Goal: Use online tool/utility: Utilize a website feature to perform a specific function

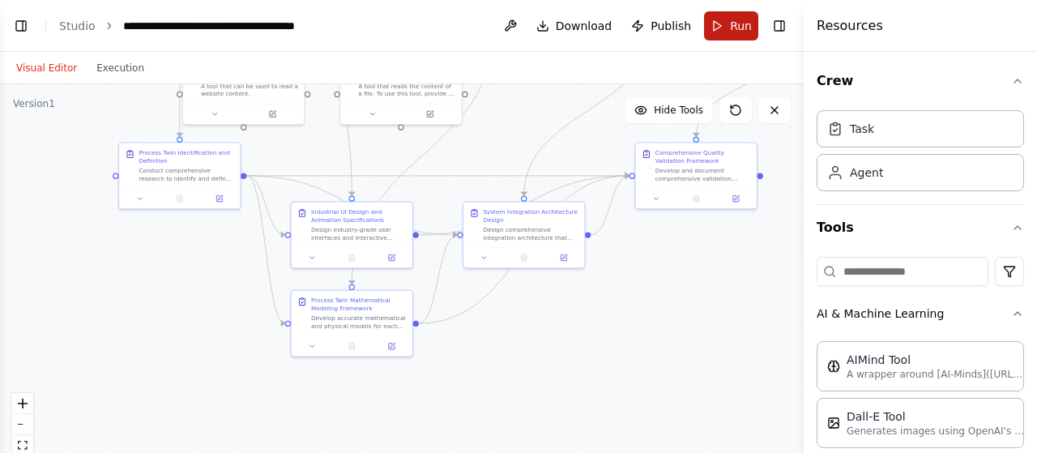
click at [742, 22] on span "Run" at bounding box center [741, 26] width 22 height 16
drag, startPoint x: 562, startPoint y: 125, endPoint x: 497, endPoint y: 174, distance: 81.5
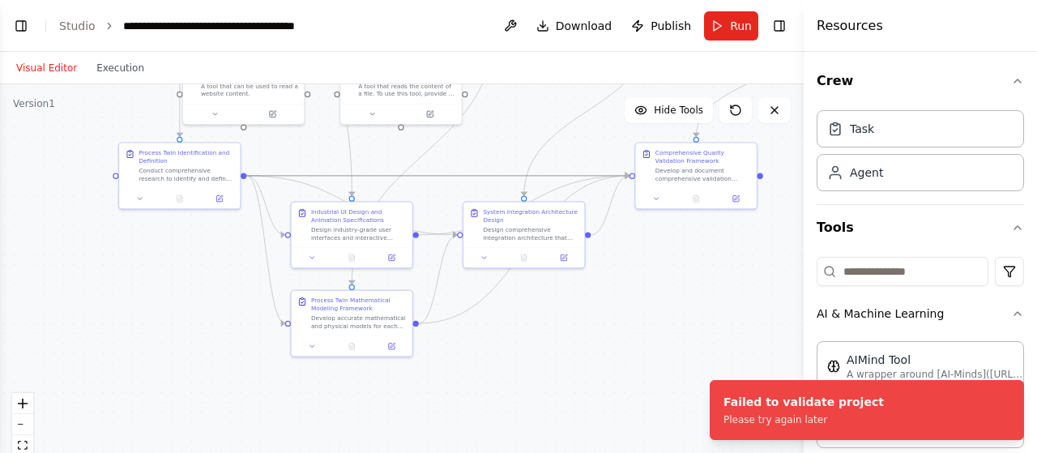
drag, startPoint x: 497, startPoint y: 174, endPoint x: 433, endPoint y: 211, distance: 74.0
click at [433, 211] on div ".deletable-edge-delete-btn { width: 20px; height: 20px; border: 0px solid #ffff…" at bounding box center [401, 286] width 803 height 405
click at [624, 309] on div ".deletable-edge-delete-btn { width: 20px; height: 20px; border: 0px solid #ffff…" at bounding box center [401, 286] width 803 height 405
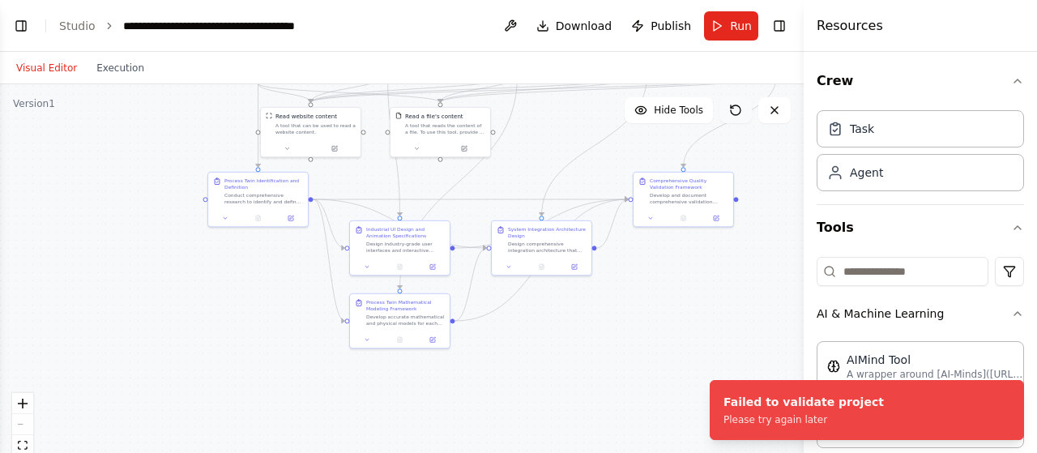
click at [740, 121] on button at bounding box center [735, 110] width 32 height 26
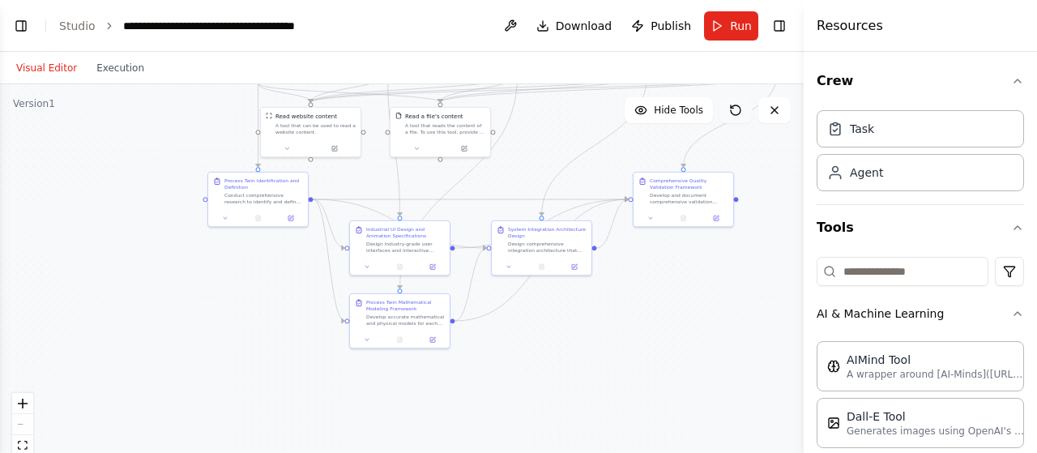
click at [735, 103] on button at bounding box center [735, 110] width 32 height 26
click at [732, 108] on icon at bounding box center [731, 106] width 2 height 2
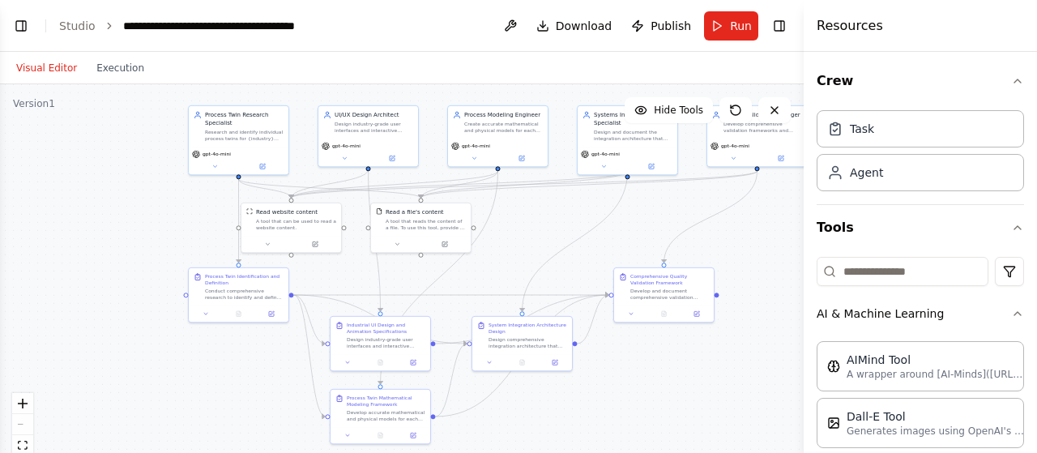
drag, startPoint x: 763, startPoint y: 171, endPoint x: 743, endPoint y: 266, distance: 97.5
click at [743, 266] on div ".deletable-edge-delete-btn { width: 20px; height: 20px; border: 0px solid #ffff…" at bounding box center [401, 286] width 803 height 405
click at [734, 112] on icon at bounding box center [735, 110] width 13 height 13
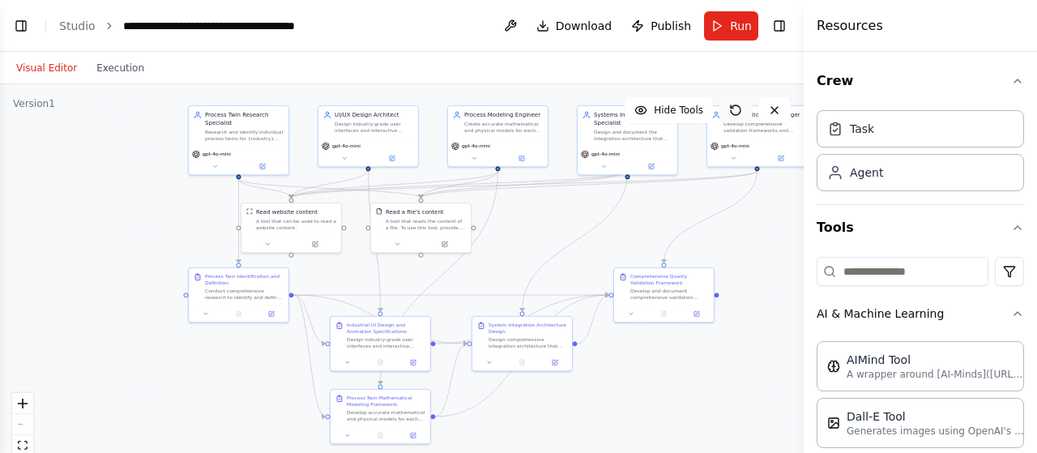
click at [734, 112] on icon at bounding box center [735, 110] width 13 height 13
click at [109, 71] on button "Execution" at bounding box center [120, 67] width 67 height 19
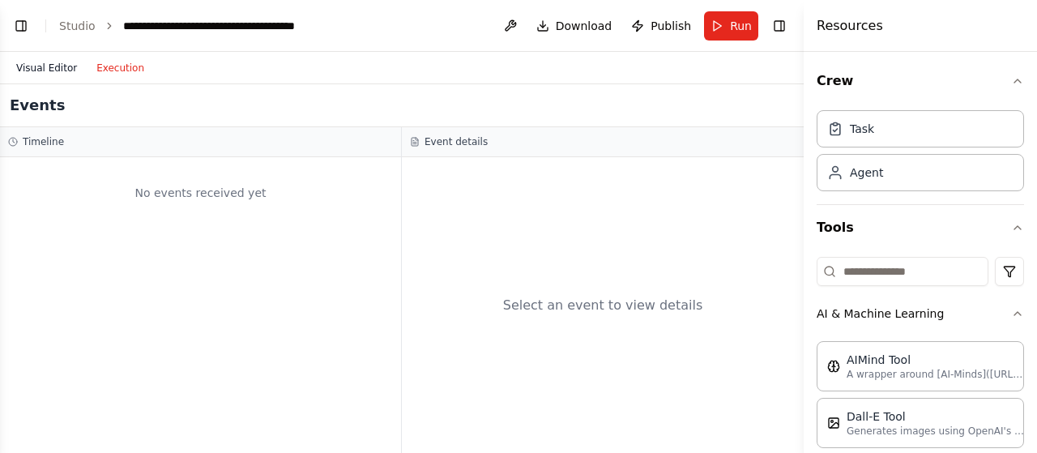
click at [45, 70] on button "Visual Editor" at bounding box center [46, 67] width 80 height 19
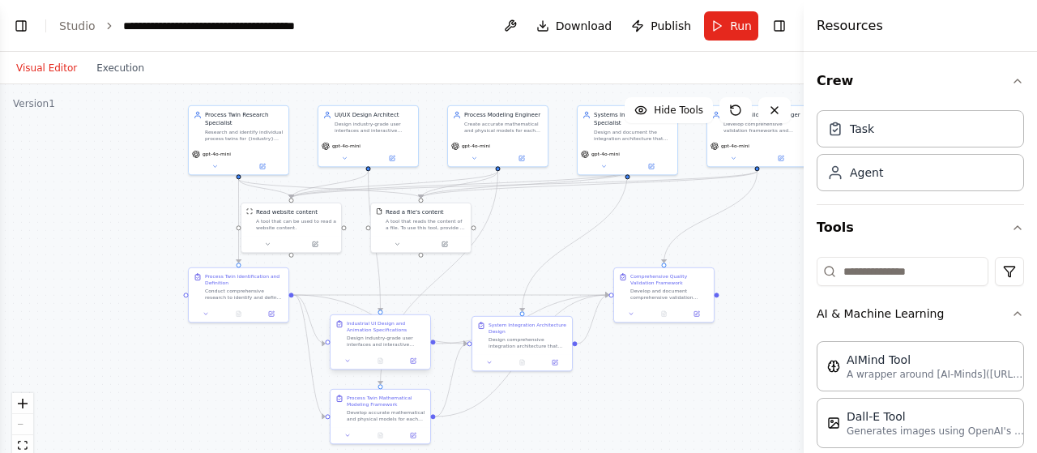
click at [364, 341] on div "Design industry-grade user interfaces and interactive animations for each ident…" at bounding box center [386, 340] width 79 height 13
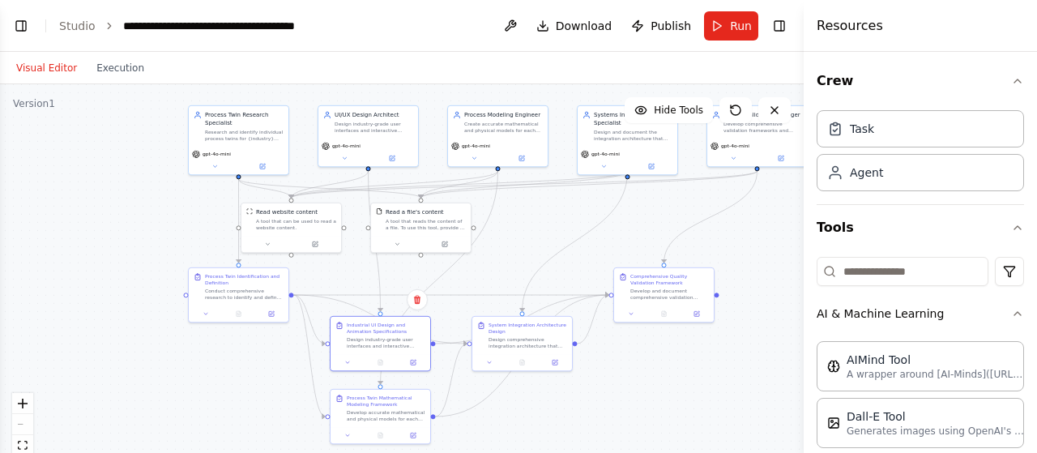
click at [222, 380] on div ".deletable-edge-delete-btn { width: 20px; height: 20px; border: 0px solid #ffff…" at bounding box center [401, 286] width 803 height 405
click at [721, 30] on button "Run" at bounding box center [731, 25] width 54 height 29
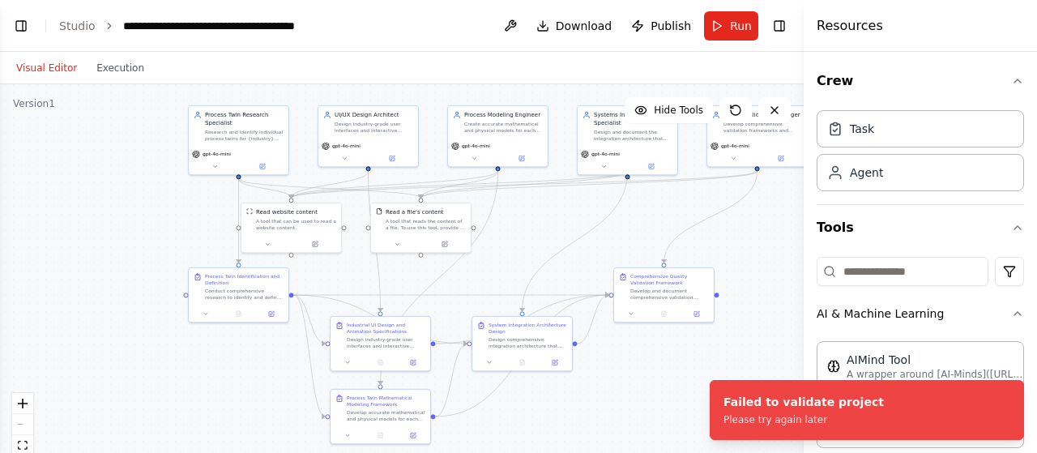
click at [686, 409] on div ".deletable-edge-delete-btn { width: 20px; height: 20px; border: 0px solid #ffff…" at bounding box center [401, 286] width 803 height 405
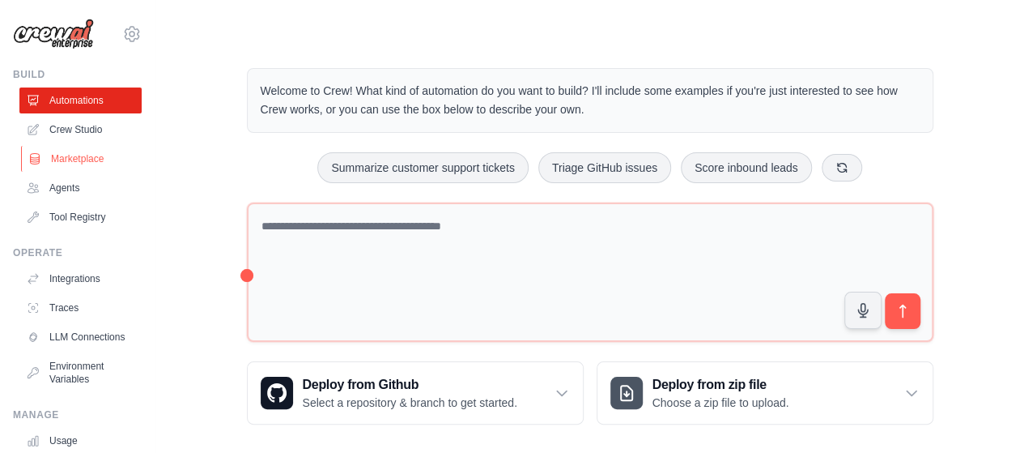
scroll to position [128, 0]
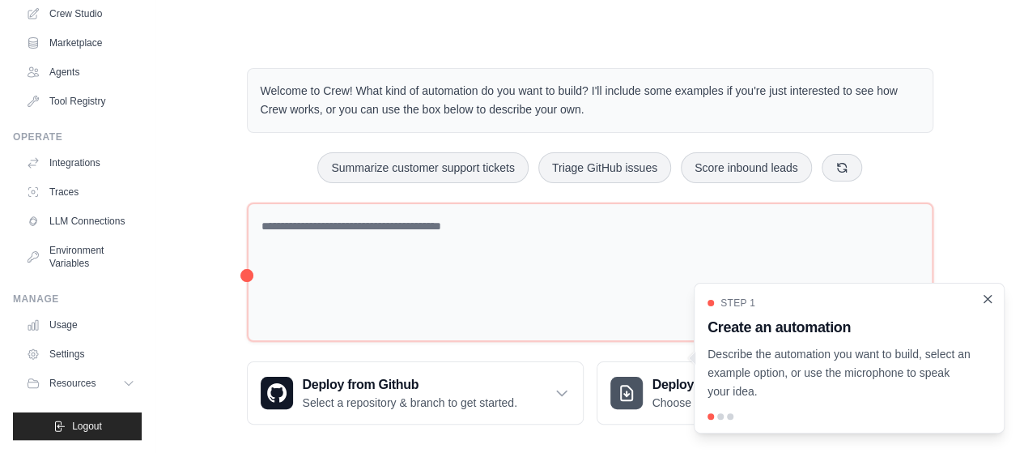
click at [990, 304] on icon "Close walkthrough" at bounding box center [988, 299] width 15 height 15
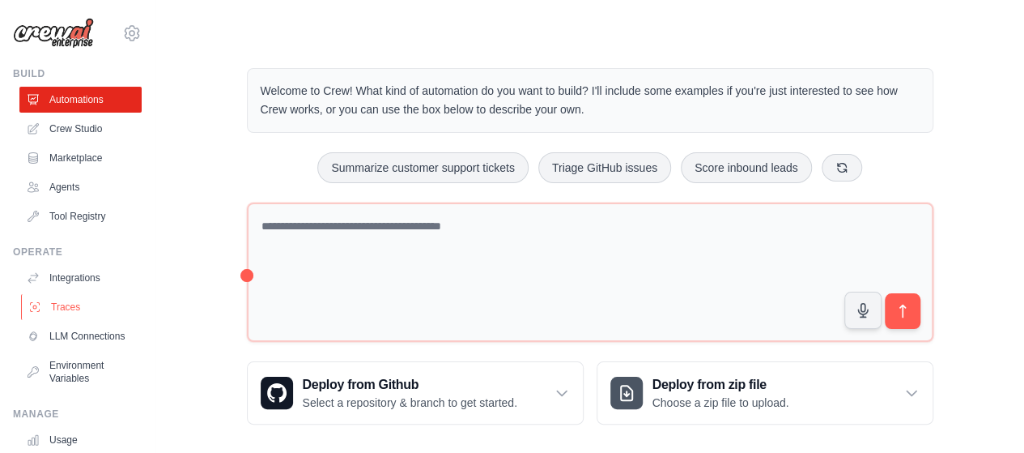
scroll to position [0, 0]
click at [81, 271] on link "Integrations" at bounding box center [82, 279] width 122 height 26
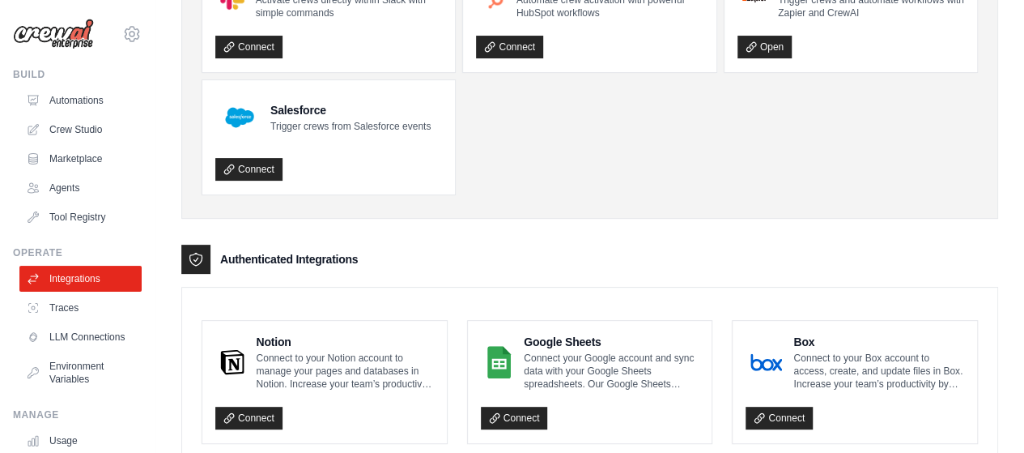
scroll to position [484, 0]
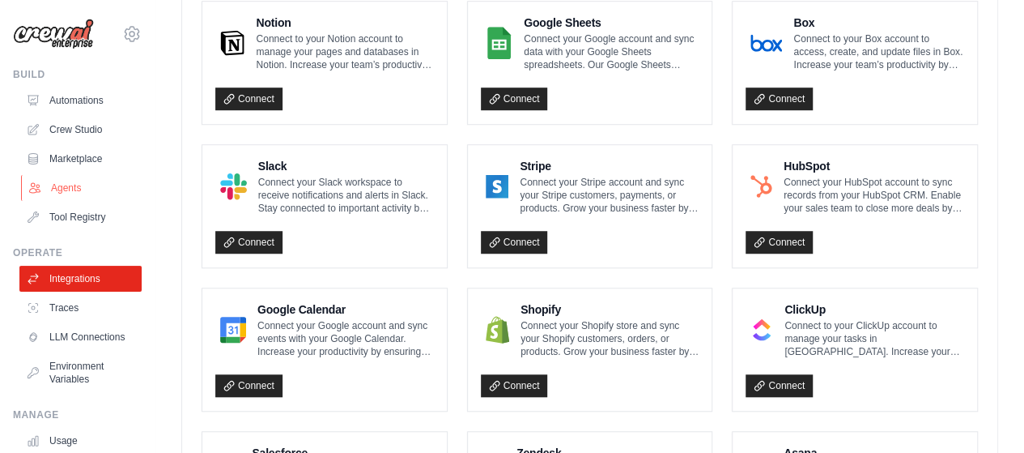
click at [85, 181] on link "Agents" at bounding box center [82, 188] width 122 height 26
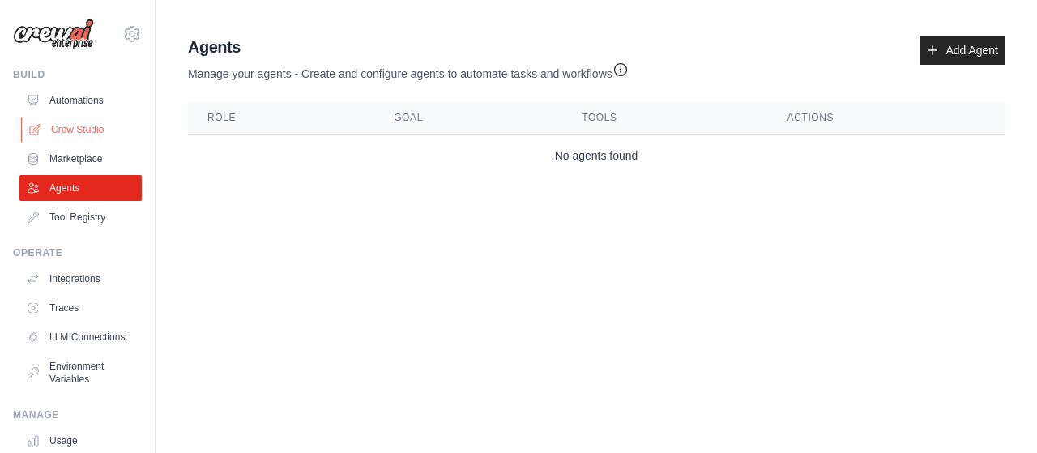
click at [99, 117] on link "Crew Studio" at bounding box center [82, 130] width 122 height 26
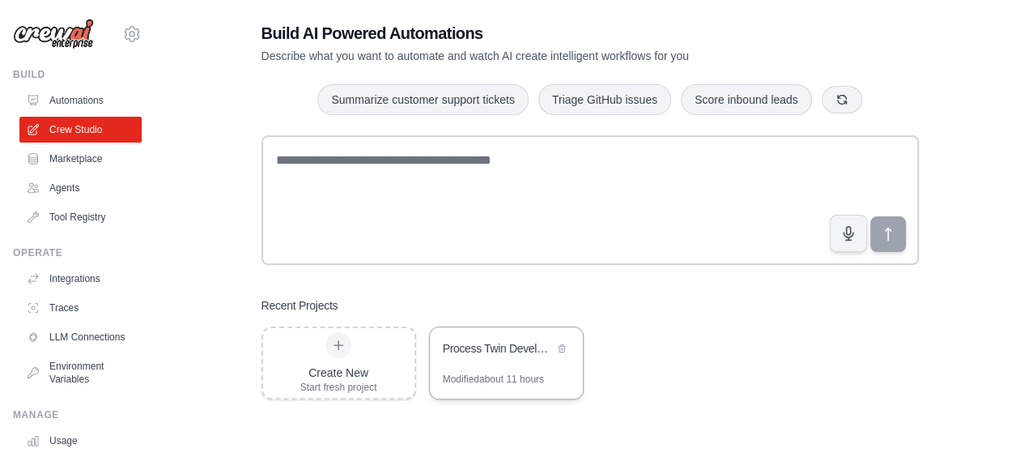
click at [522, 383] on div "Modified about 11 hours" at bounding box center [493, 379] width 101 height 13
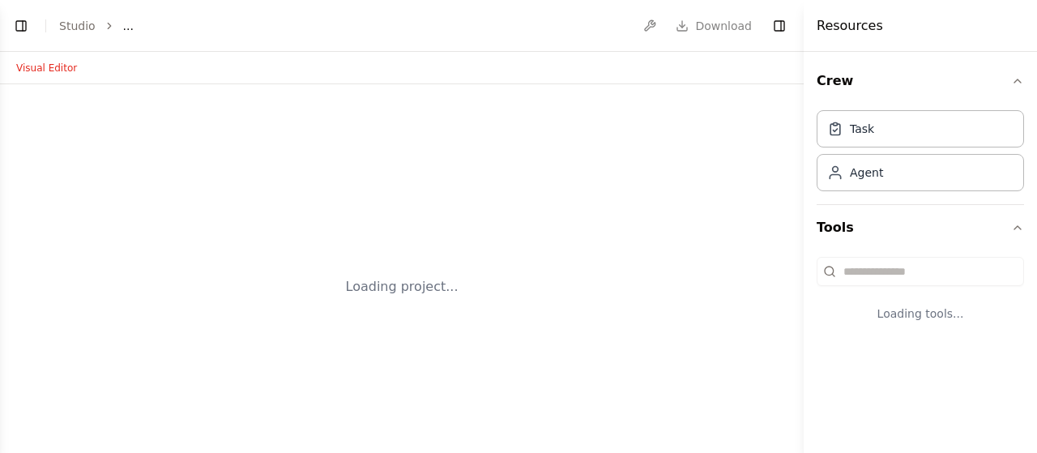
select select "****"
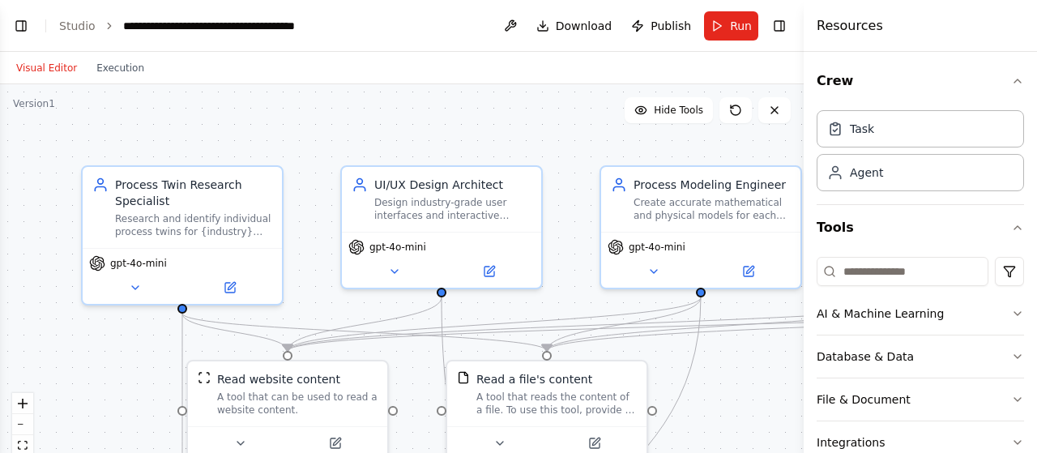
click at [733, 124] on div ".deletable-edge-delete-btn { width: 20px; height: 20px; border: 0px solid #ffff…" at bounding box center [401, 286] width 803 height 405
click at [738, 111] on icon at bounding box center [735, 110] width 13 height 13
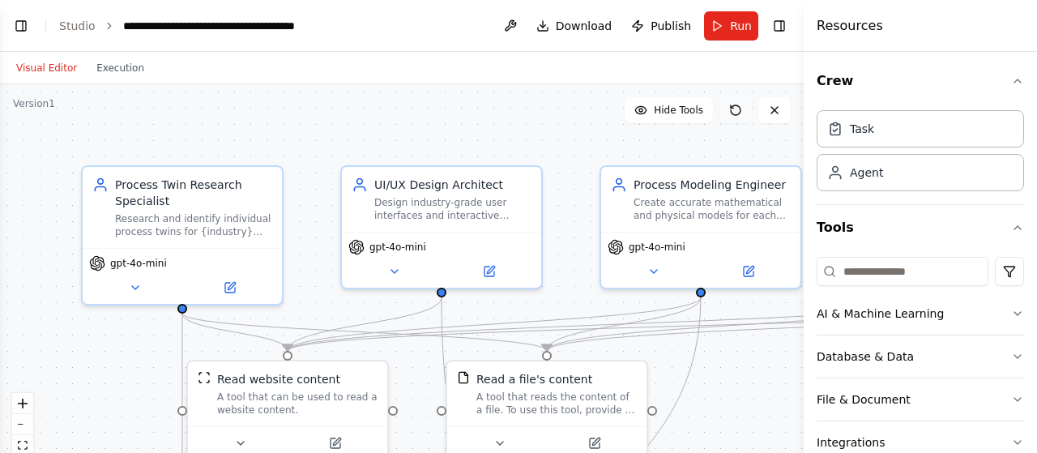
click at [738, 111] on icon at bounding box center [735, 110] width 13 height 13
drag, startPoint x: 738, startPoint y: 111, endPoint x: 735, endPoint y: 22, distance: 89.1
click at [735, 22] on main "**********" at bounding box center [401, 226] width 803 height 453
click at [735, 22] on span "Run" at bounding box center [741, 26] width 22 height 16
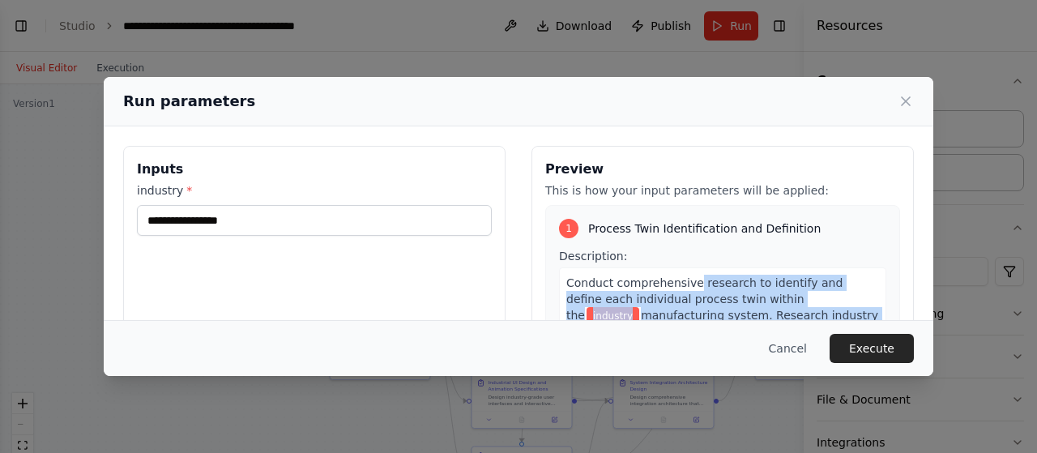
drag, startPoint x: 679, startPoint y: 328, endPoint x: 680, endPoint y: 271, distance: 56.7
click at [680, 271] on div "Run parameters Inputs industry * Preview This is how your input parameters will…" at bounding box center [518, 226] width 829 height 299
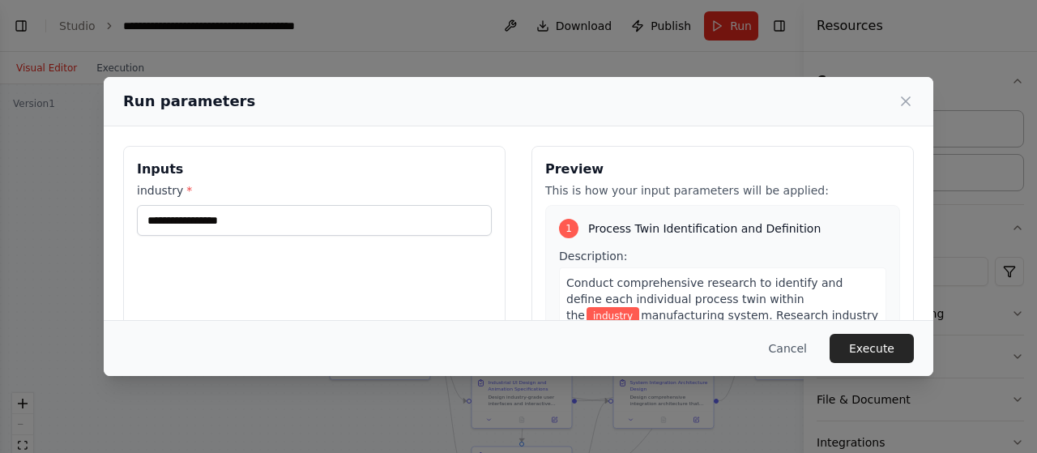
click at [340, 253] on div "Inputs industry *" at bounding box center [314, 338] width 382 height 384
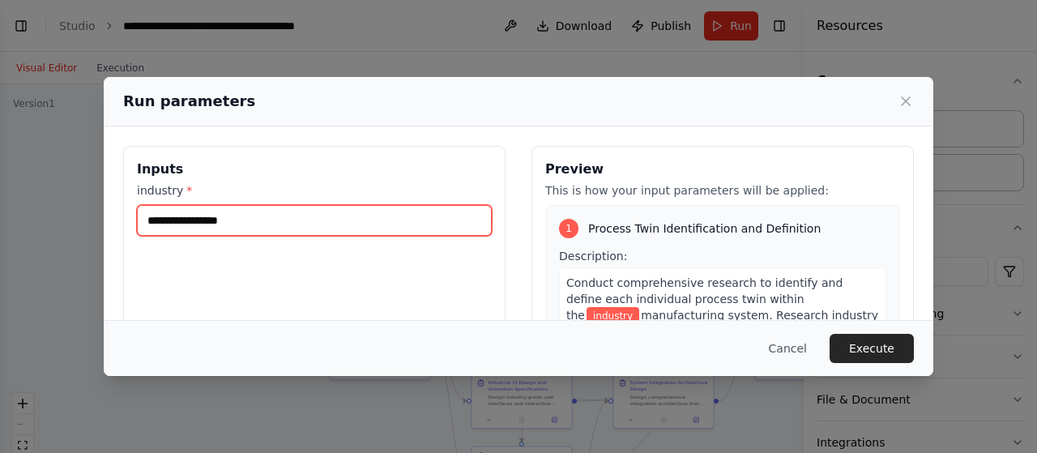
click at [479, 232] on input "industry *" at bounding box center [314, 220] width 355 height 31
type input "*"
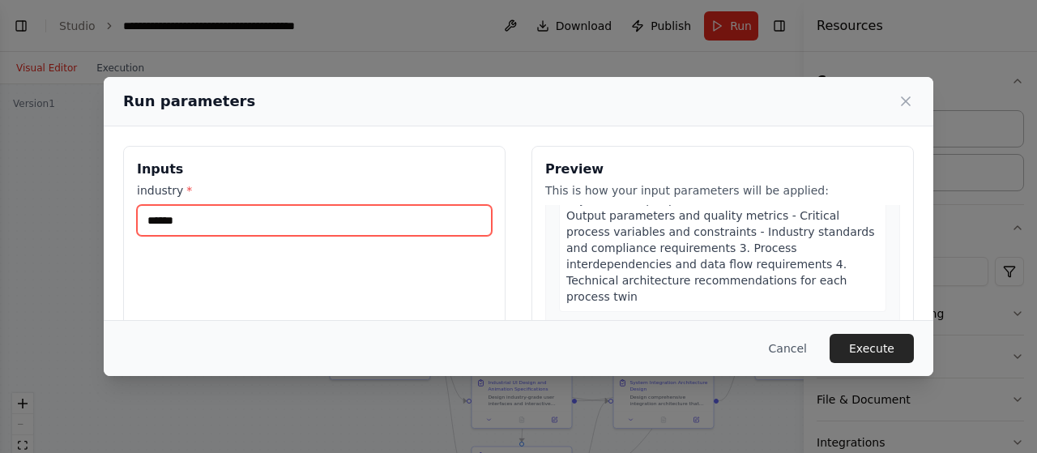
scroll to position [314, 0]
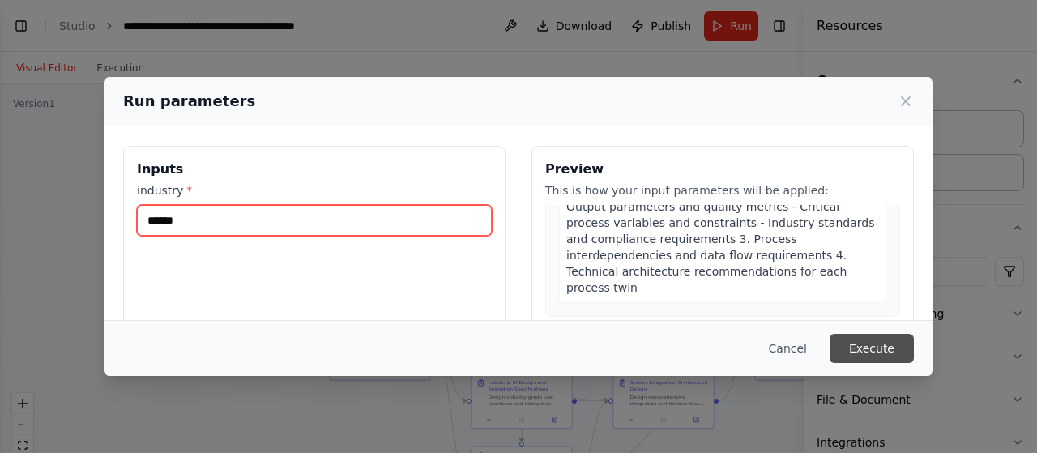
type input "******"
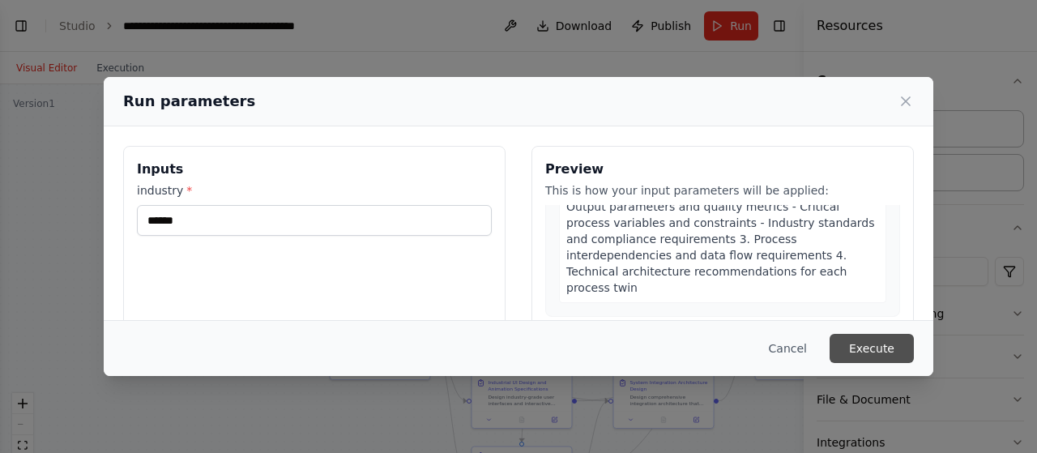
click at [876, 346] on button "Execute" at bounding box center [871, 348] width 84 height 29
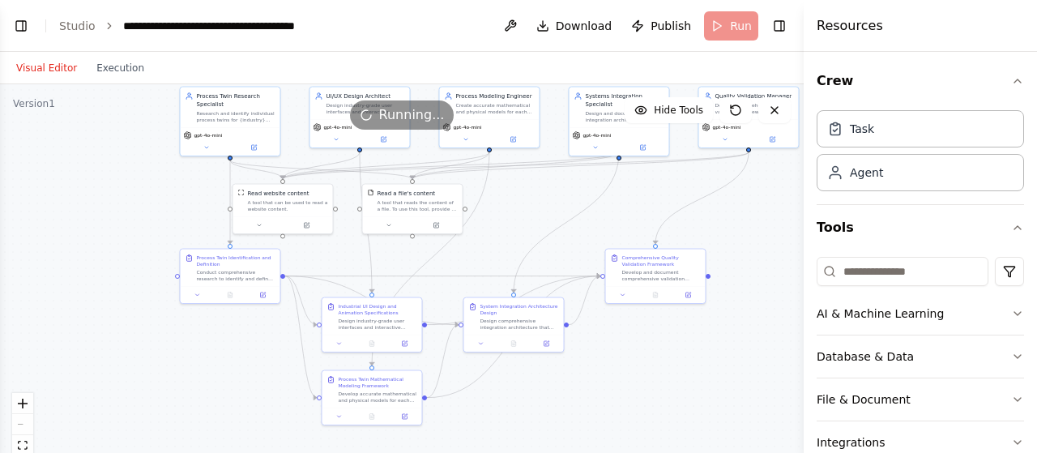
drag, startPoint x: 535, startPoint y: 140, endPoint x: 388, endPoint y: 60, distance: 167.1
click at [388, 60] on div "Visual Editor Execution Version 1 Hide Tools .deletable-edge-delete-btn { width…" at bounding box center [401, 252] width 803 height 401
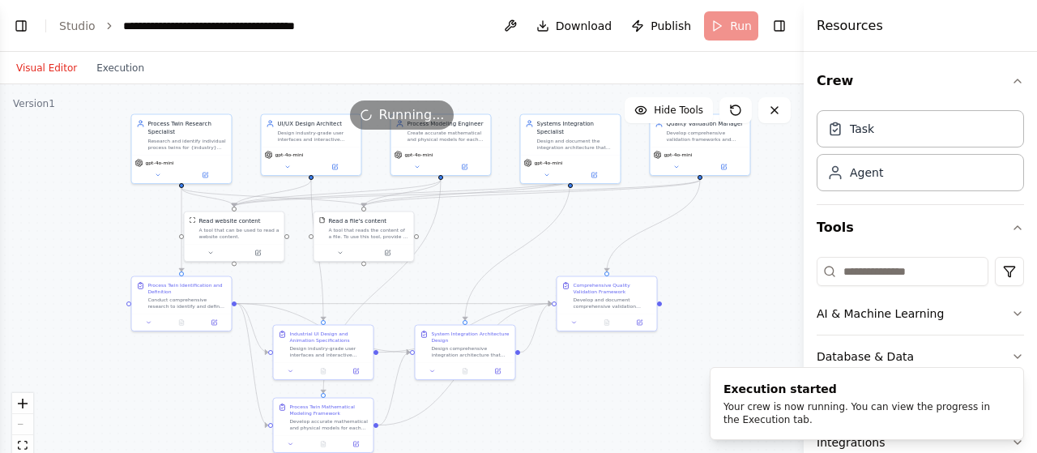
drag, startPoint x: 643, startPoint y: 357, endPoint x: 591, endPoint y: 389, distance: 60.7
click at [591, 389] on div ".deletable-edge-delete-btn { width: 20px; height: 20px; border: 0px solid #ffff…" at bounding box center [401, 286] width 803 height 405
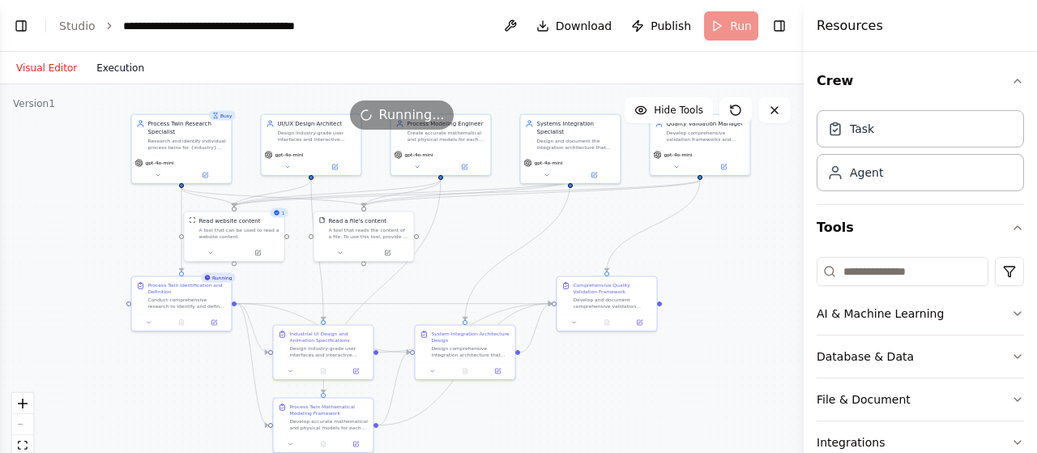
click at [125, 71] on button "Execution" at bounding box center [120, 67] width 67 height 19
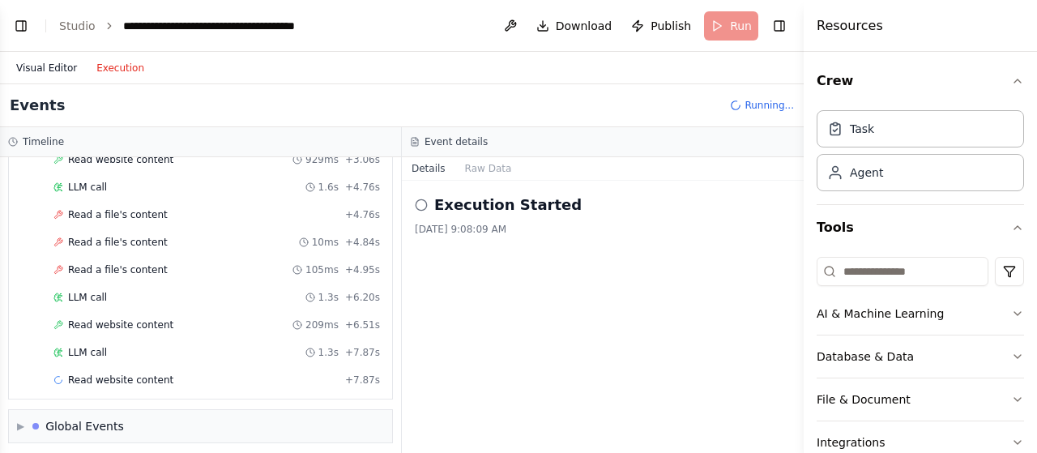
scroll to position [178, 0]
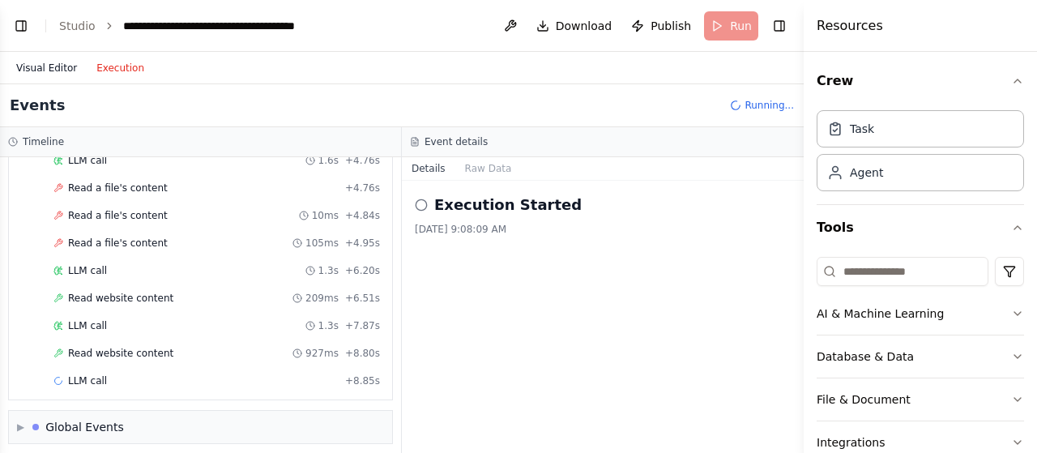
click at [46, 66] on button "Visual Editor" at bounding box center [46, 67] width 80 height 19
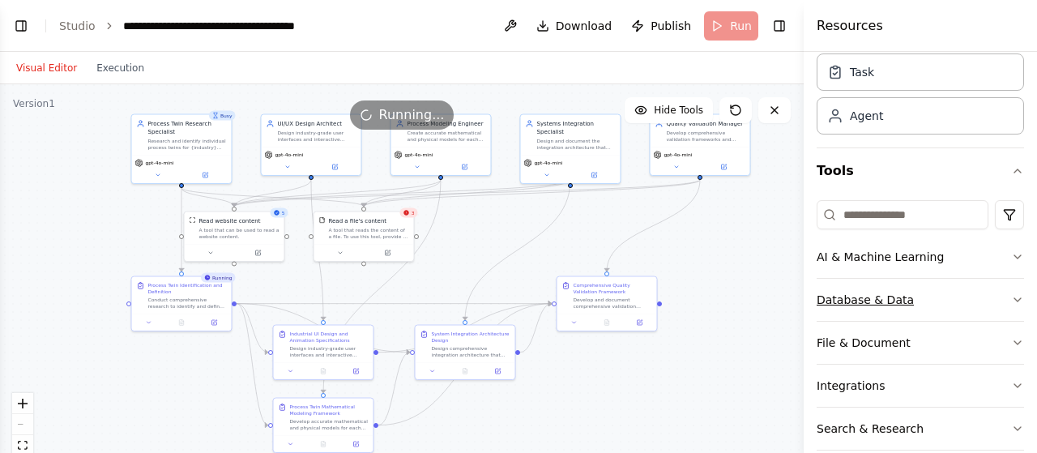
scroll to position [0, 0]
